Goal: Information Seeking & Learning: Learn about a topic

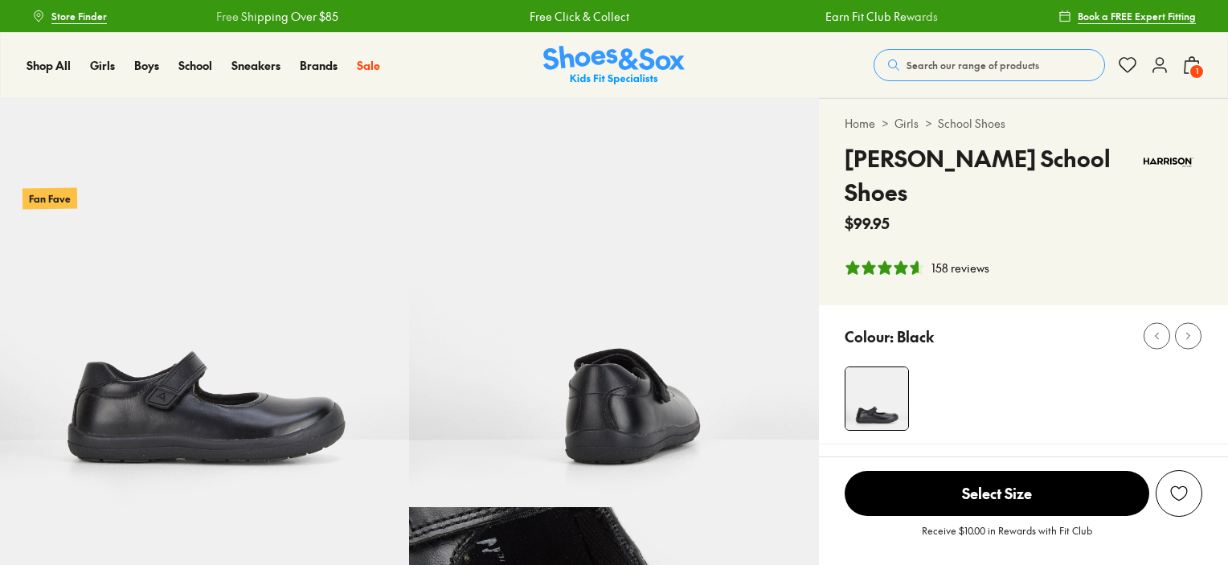
select select "*"
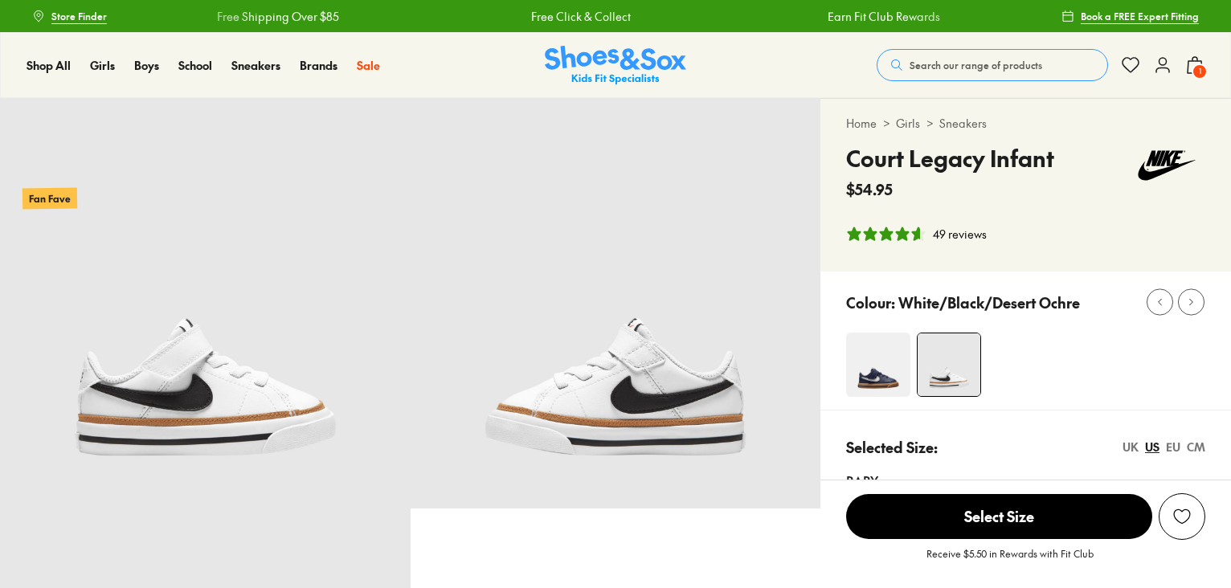
select select "*"
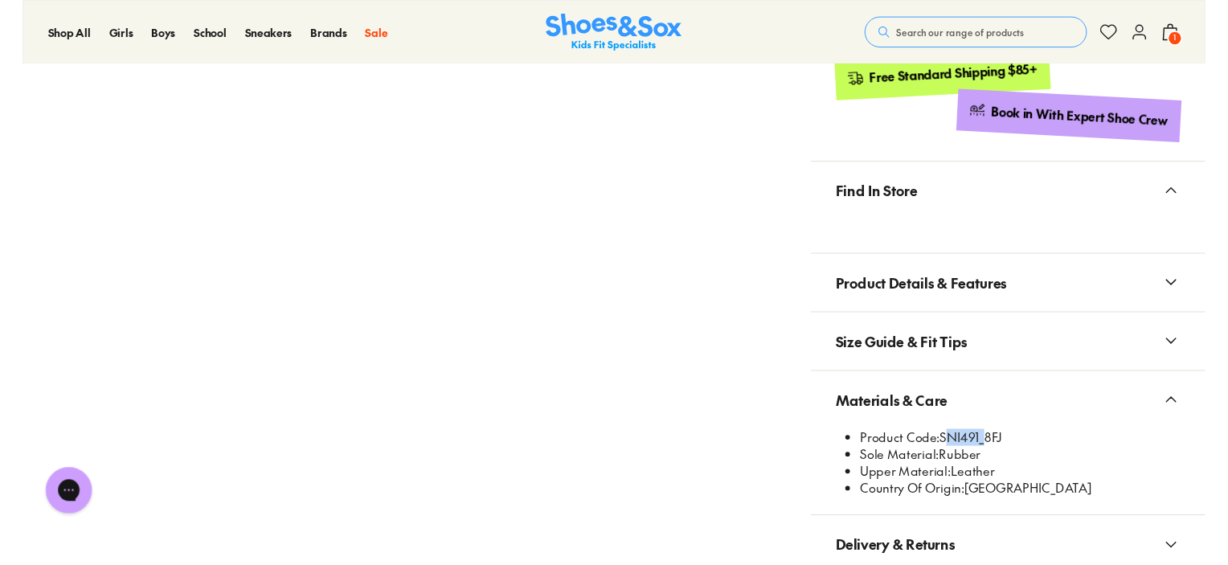
scroll to position [882, 0]
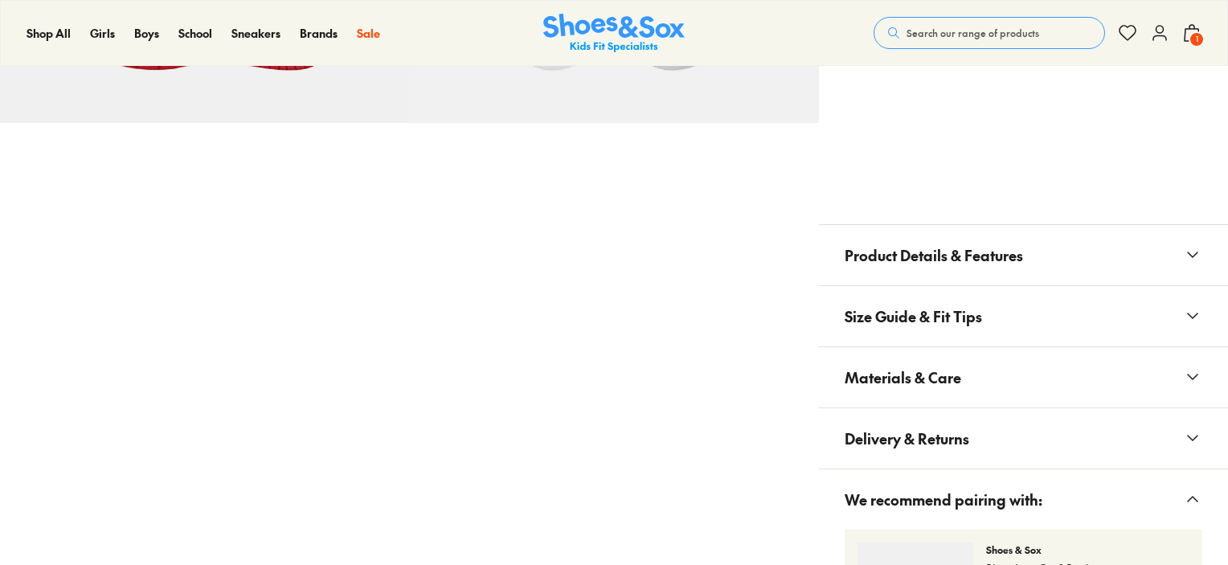
select select "*"
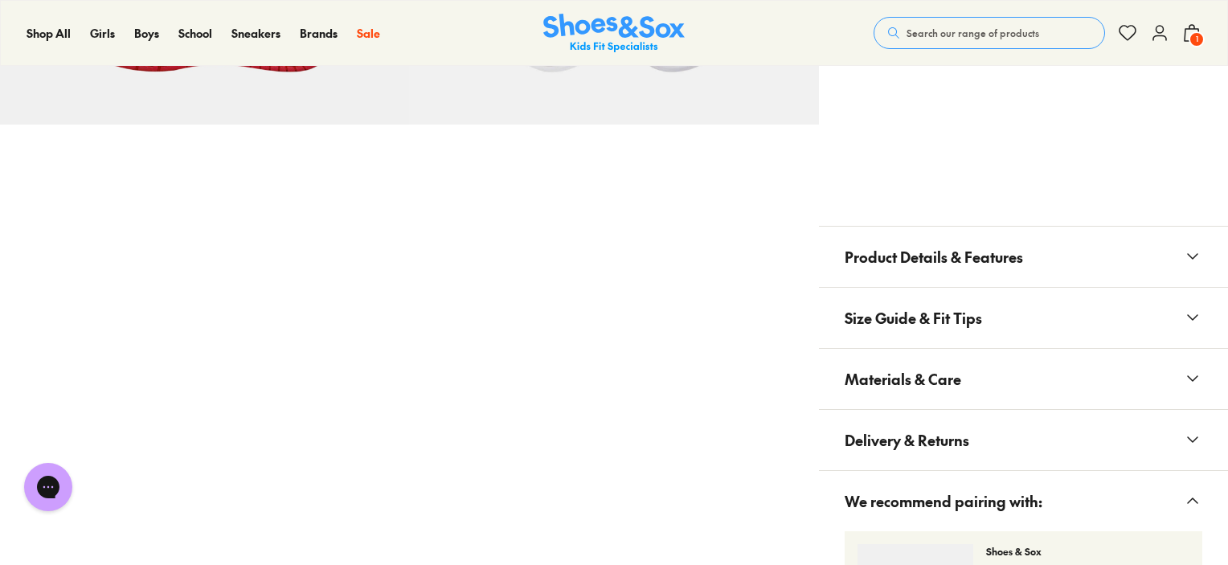
click at [926, 381] on span "Materials & Care" at bounding box center [903, 378] width 117 height 47
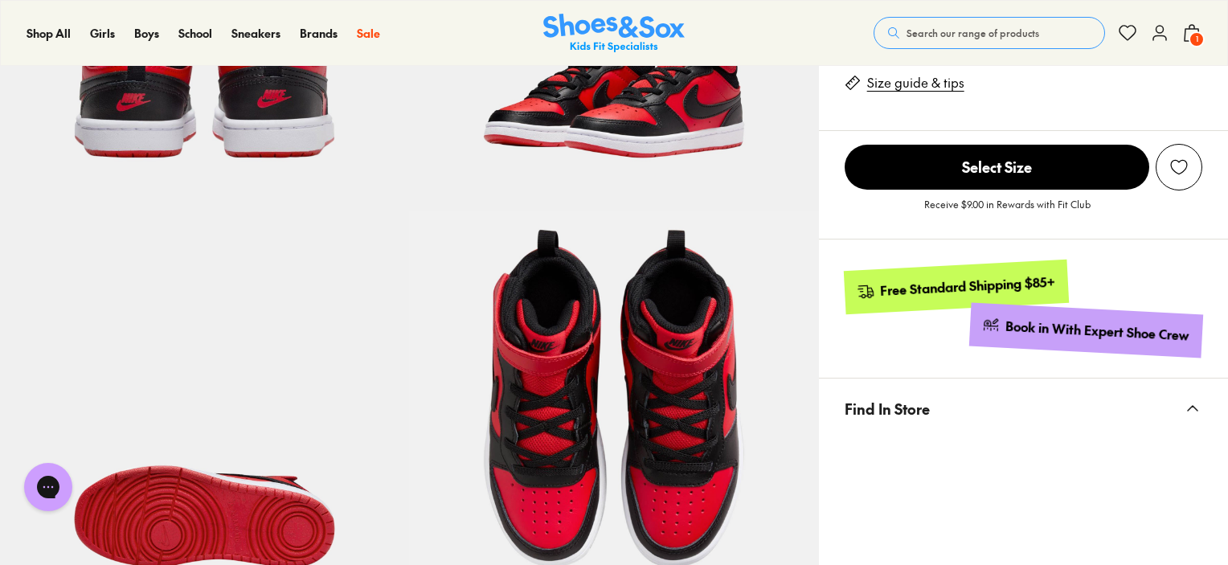
scroll to position [559, 0]
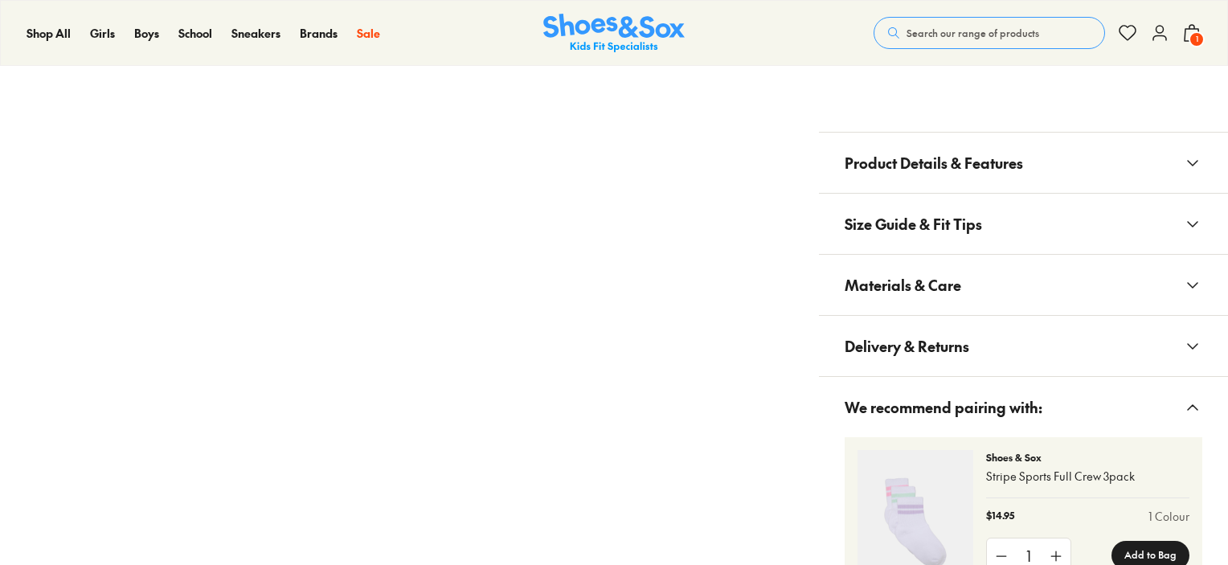
click at [958, 295] on span "Materials & Care" at bounding box center [903, 284] width 117 height 47
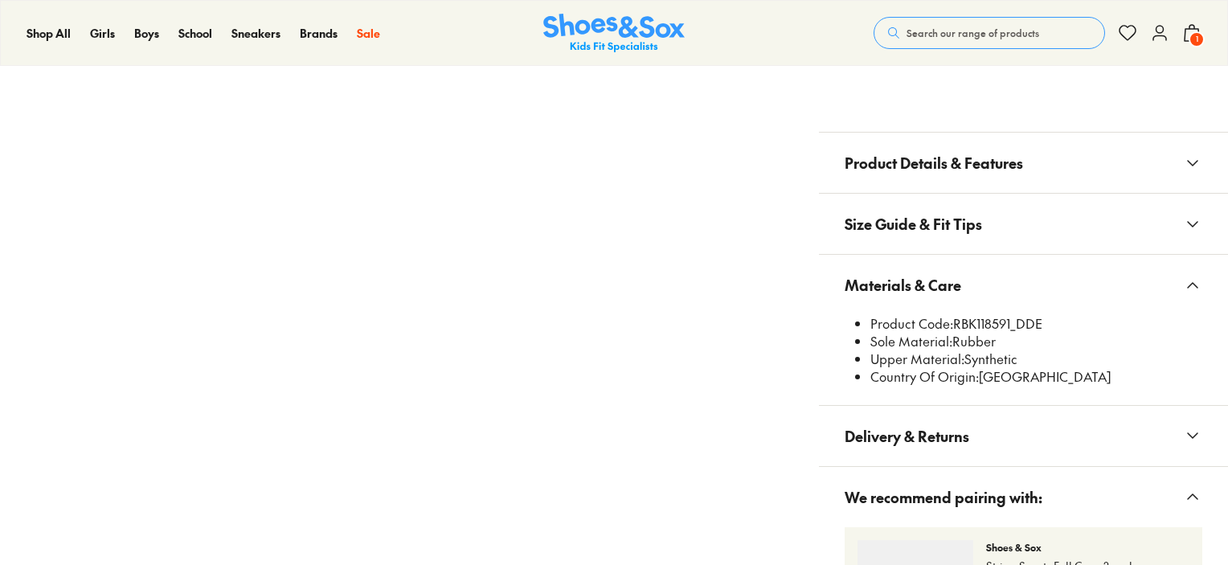
click at [995, 324] on li "Product Code: RBK118591_DDE" at bounding box center [1036, 324] width 332 height 18
copy li "RBK118591_DDE"
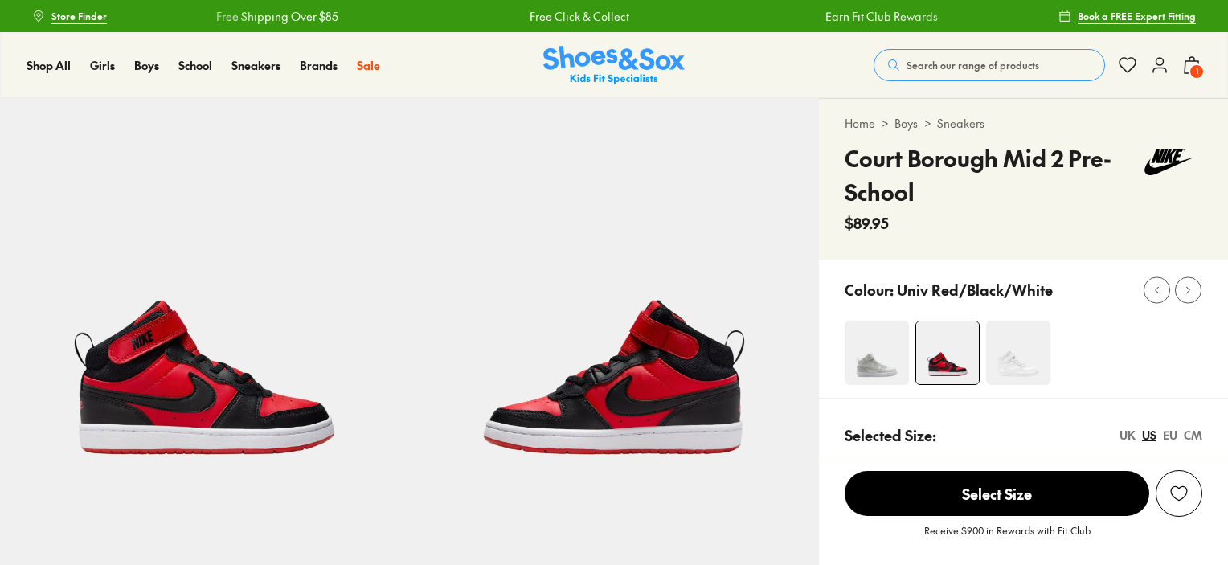
scroll to position [1068, 0]
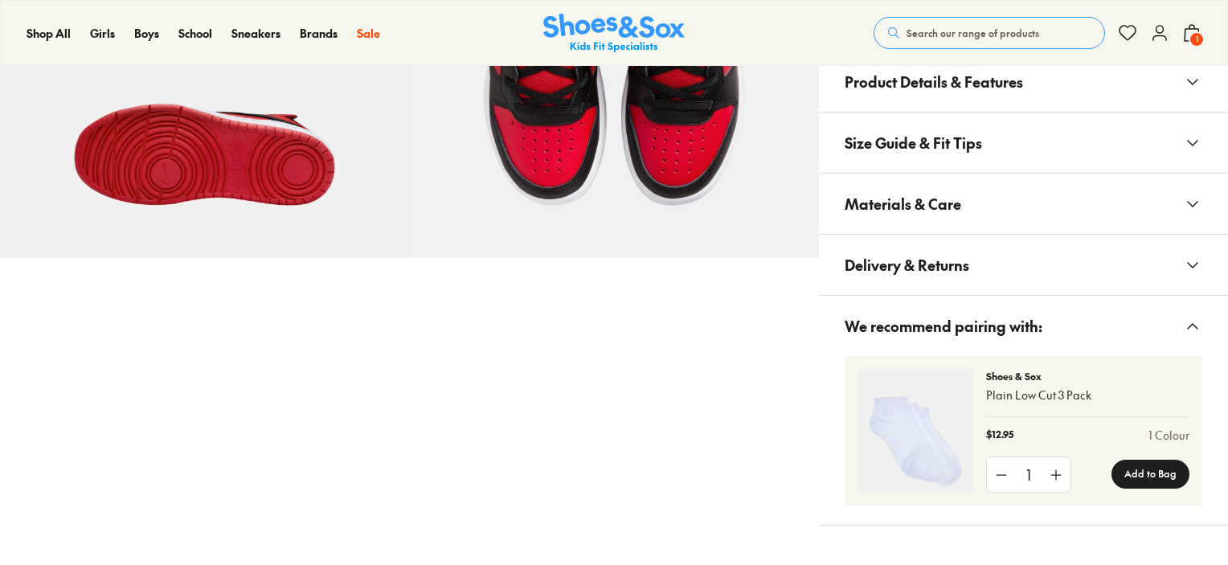
click at [916, 180] on span "Materials & Care" at bounding box center [903, 203] width 117 height 47
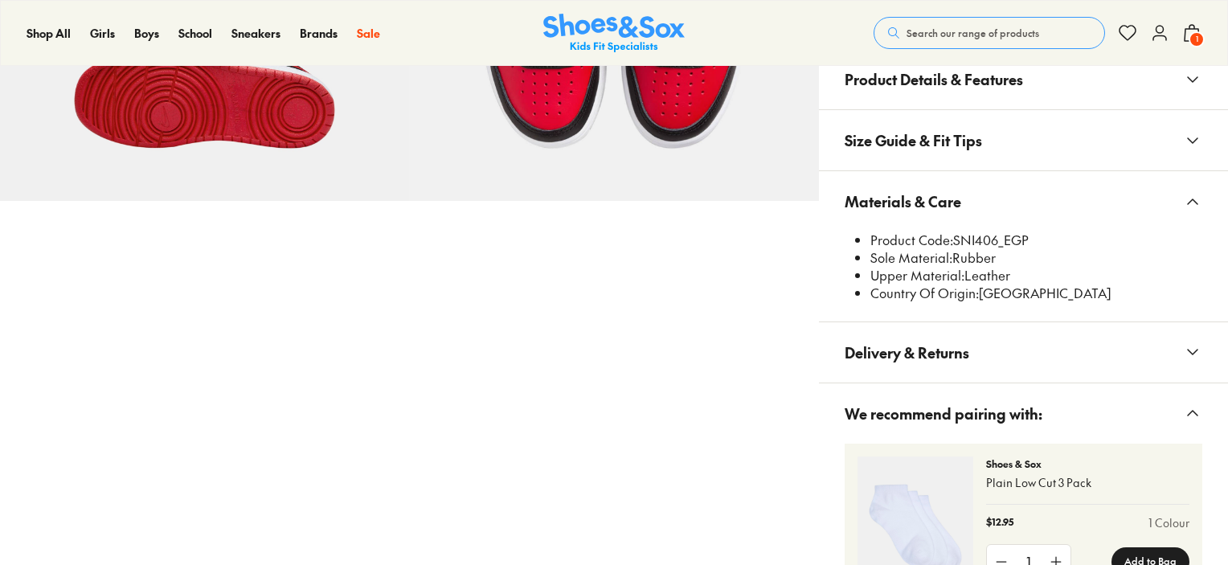
scroll to position [0, 0]
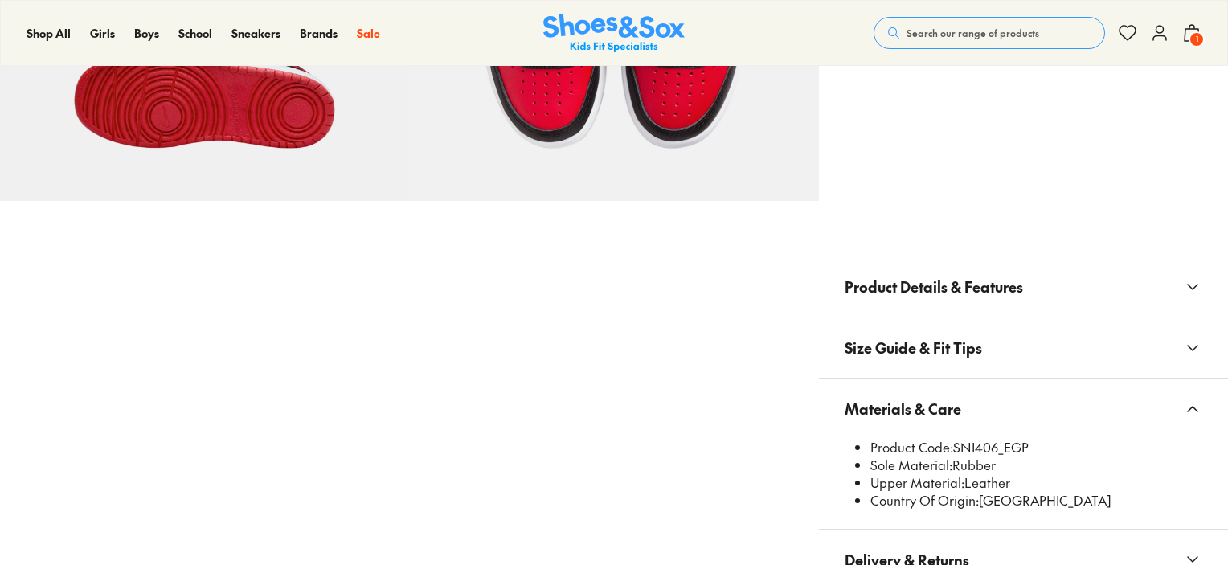
select select "*"
